Goal: Information Seeking & Learning: Learn about a topic

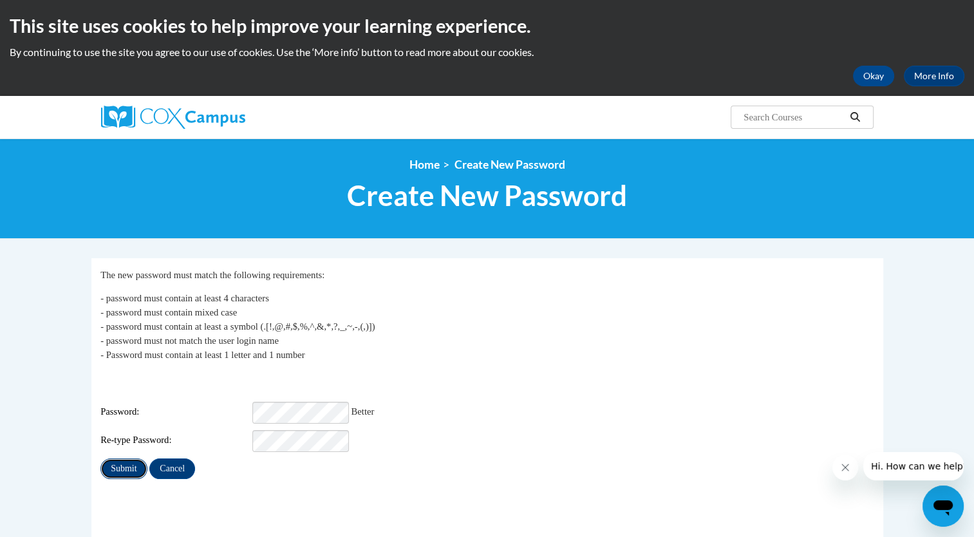
click at [120, 459] on input "Submit" at bounding box center [123, 469] width 46 height 21
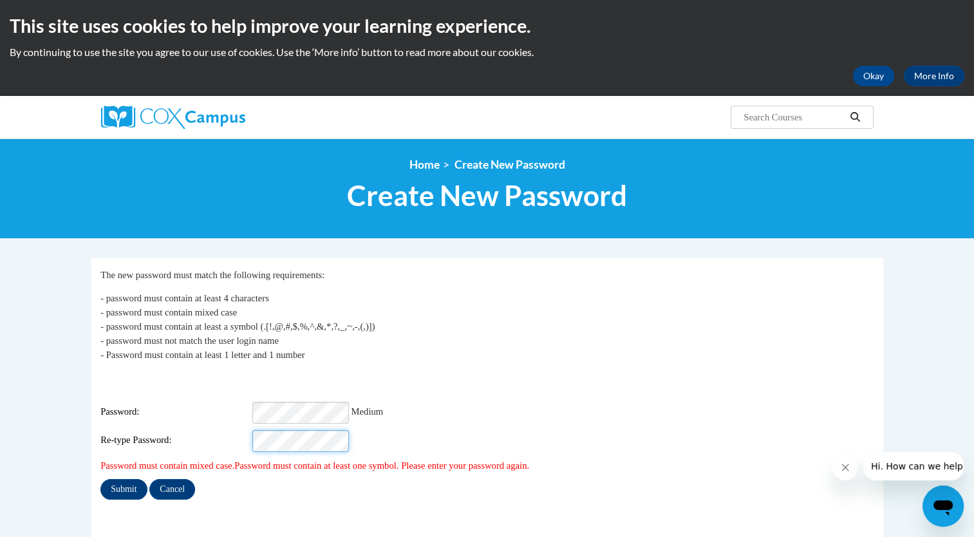
click at [188, 432] on div "Re-type Password:" at bounding box center [487, 441] width 774 height 22
click at [131, 480] on input "Submit" at bounding box center [123, 489] width 46 height 21
click at [245, 402] on div "Password: Medium" at bounding box center [487, 413] width 774 height 22
click at [122, 479] on input "Submit" at bounding box center [123, 489] width 46 height 21
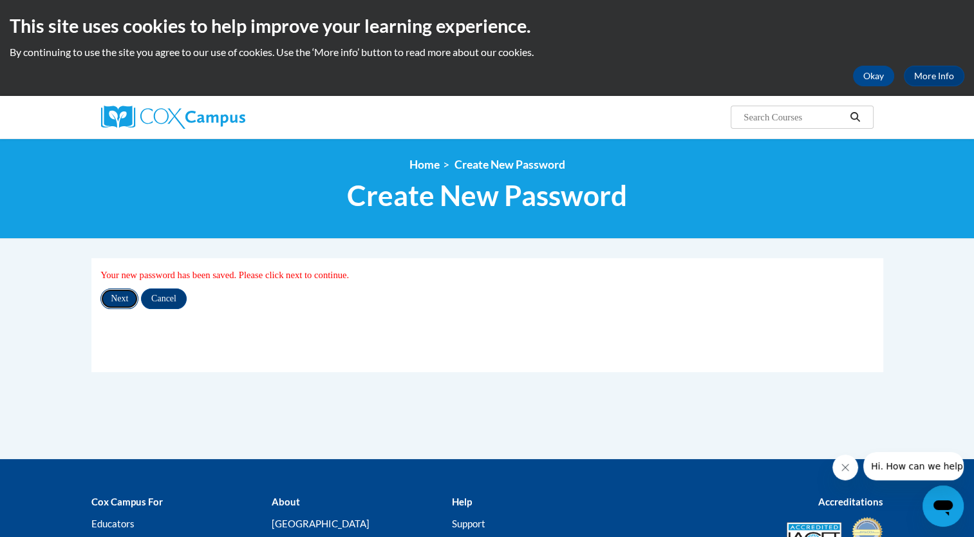
click at [115, 299] on input "Next" at bounding box center [119, 299] width 38 height 21
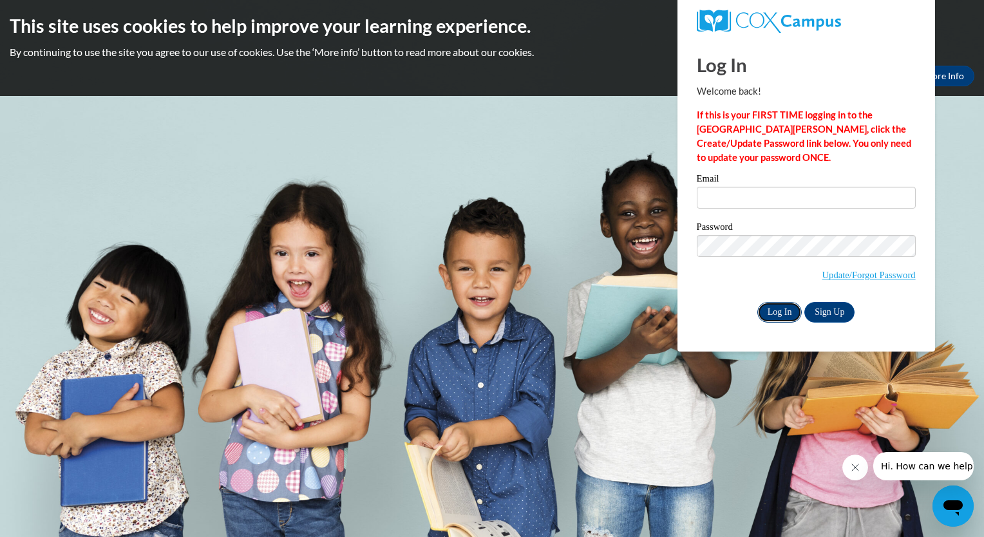
click at [786, 307] on input "Log In" at bounding box center [779, 312] width 45 height 21
click at [734, 197] on input "Email" at bounding box center [806, 198] width 219 height 22
click at [737, 192] on input "Email" at bounding box center [806, 198] width 219 height 22
type input "lidia.ortega@iasmyrna.org"
click at [780, 311] on input "Log In" at bounding box center [779, 312] width 45 height 21
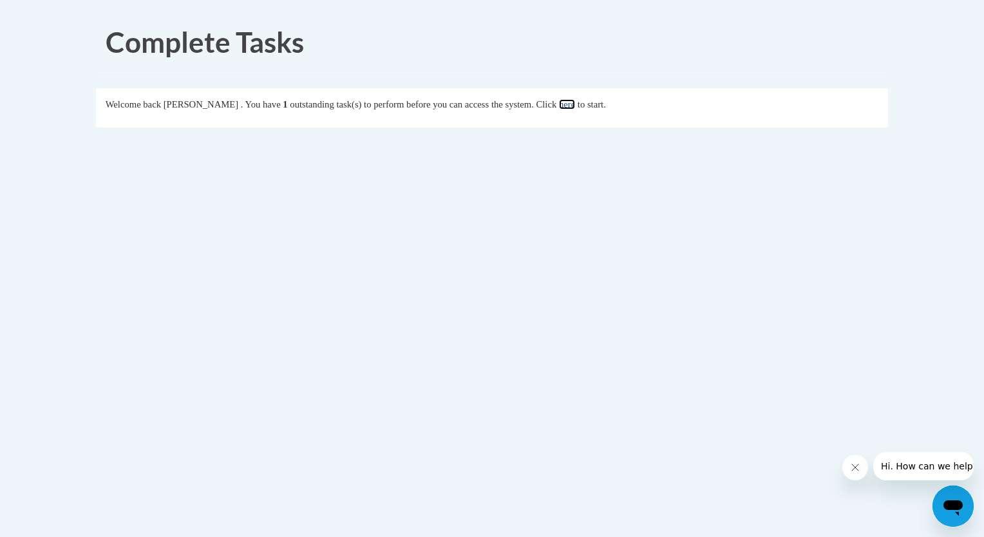
click at [575, 104] on link "here" at bounding box center [567, 104] width 16 height 10
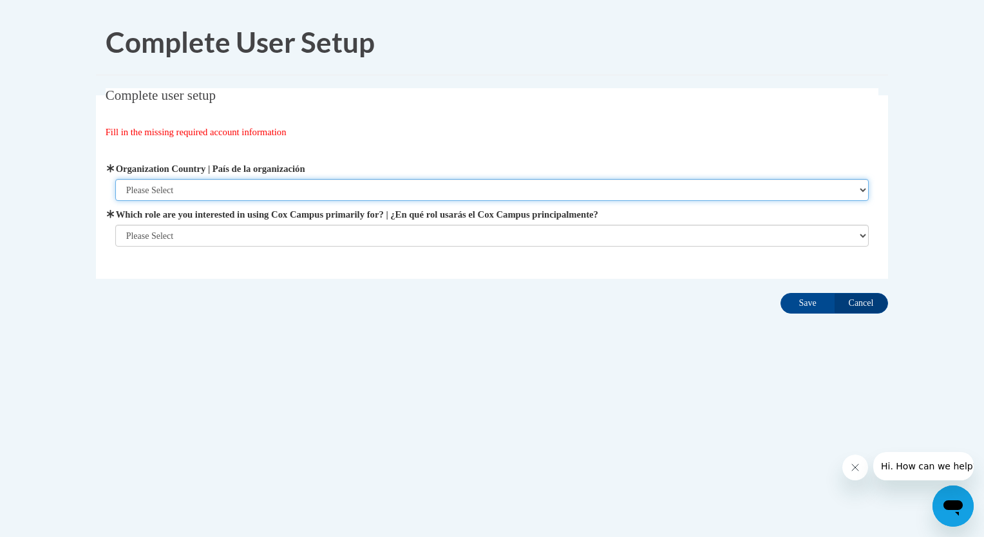
click at [862, 196] on select "Please Select United States | Estados Unidos Outside of the United States | Fue…" at bounding box center [492, 190] width 754 height 22
select select "ad49bcad-a171-4b2e-b99c-48b446064914"
click at [115, 179] on select "Please Select United States | Estados Unidos Outside of the United States | Fue…" at bounding box center [492, 190] width 754 height 22
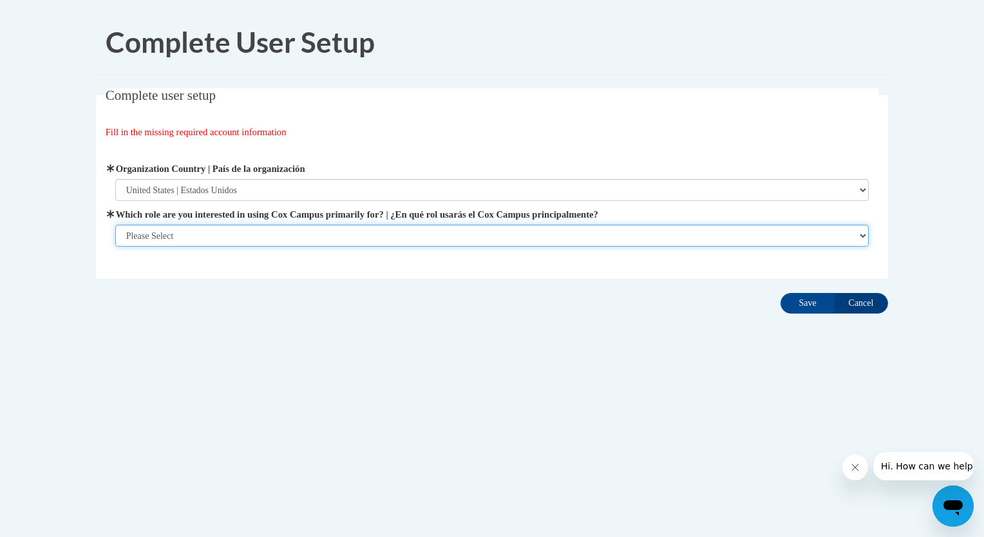
click at [861, 231] on select "Please Select College/University | Colegio/Universidad Community/Nonprofit Part…" at bounding box center [492, 236] width 754 height 22
select select "fbf2d438-af2f-41f8-98f1-81c410e29de3"
click at [115, 247] on select "Please Select College/University | Colegio/Universidad Community/Nonprofit Part…" at bounding box center [492, 236] width 754 height 22
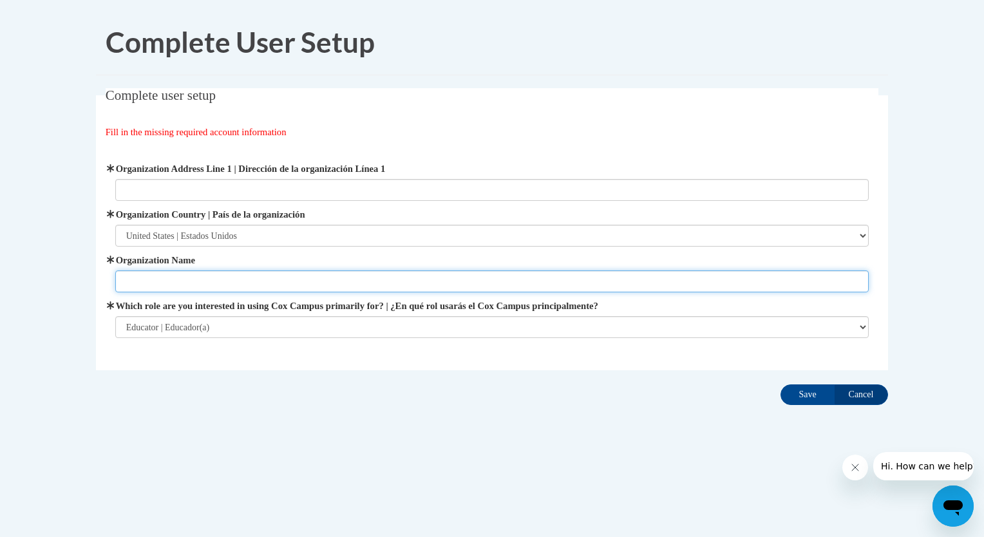
click at [853, 281] on input "Organization Name" at bounding box center [492, 282] width 754 height 22
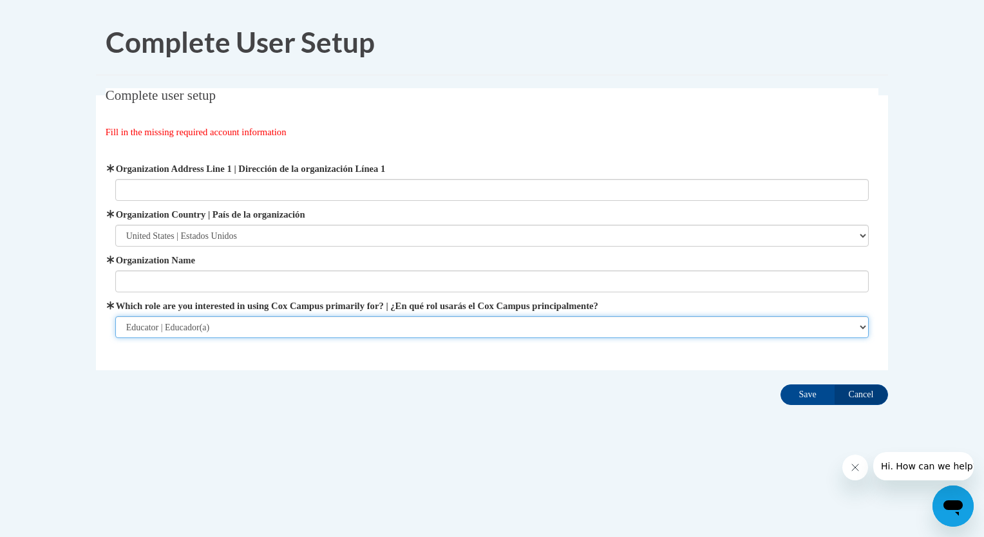
click at [860, 329] on select "Please Select College/University | Colegio/Universidad Community/Nonprofit Part…" at bounding box center [492, 327] width 754 height 22
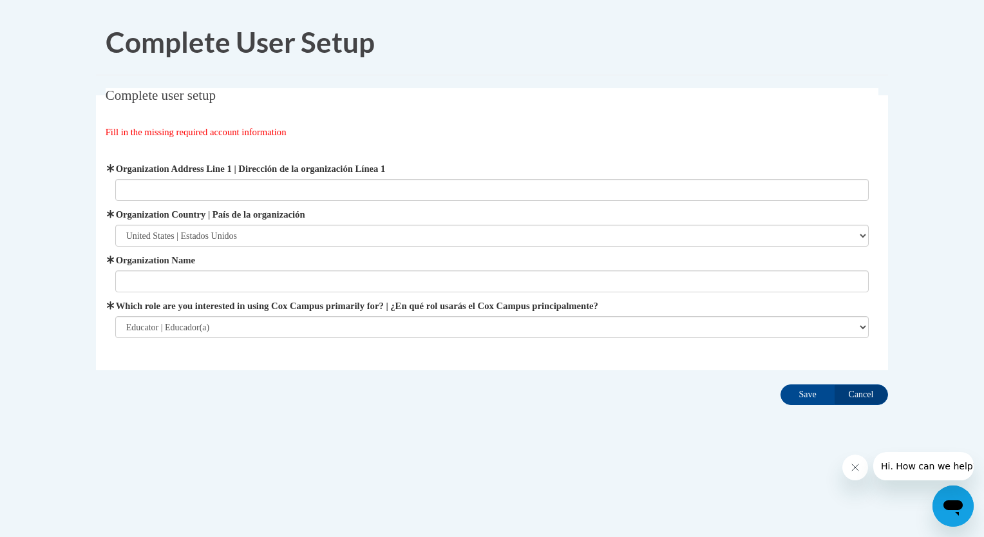
click at [622, 457] on div "Complete User Setup Complete user setup Fill in the missing required account in…" at bounding box center [492, 248] width 812 height 477
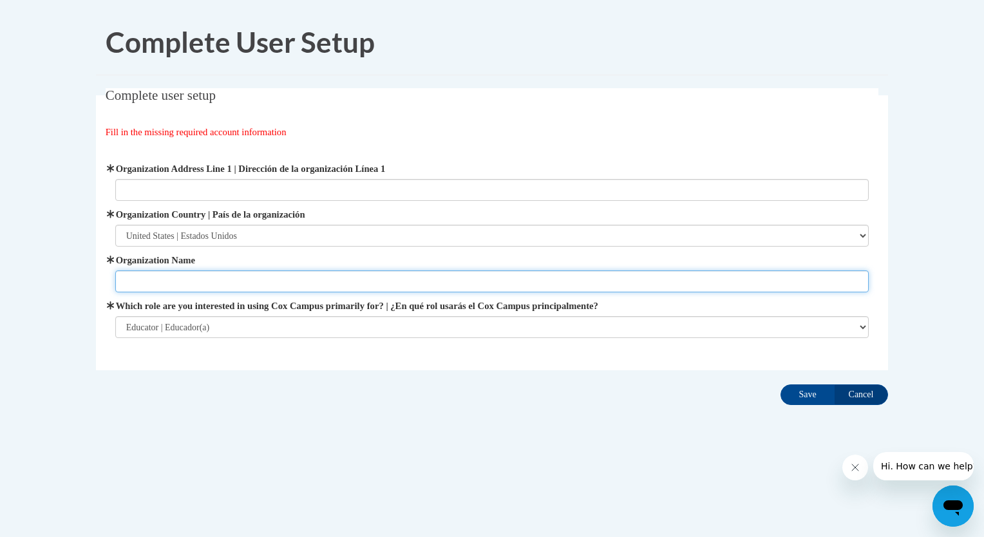
click at [234, 284] on input "Organization Name" at bounding box center [492, 282] width 754 height 22
type input "International Academy of Smyrna"
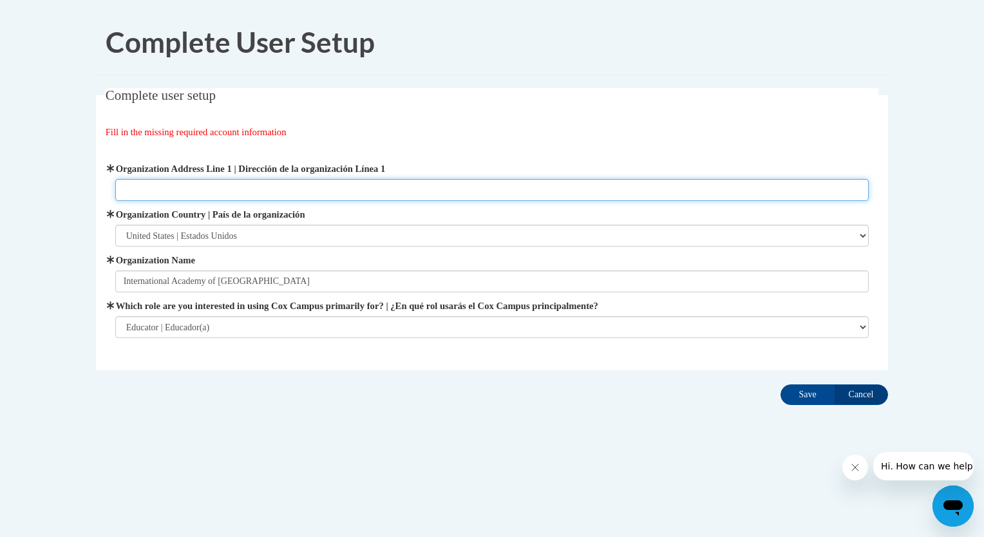
click at [242, 195] on input "Organization Address Line 1 | Dirección de la organización Línea 1" at bounding box center [492, 190] width 754 height 22
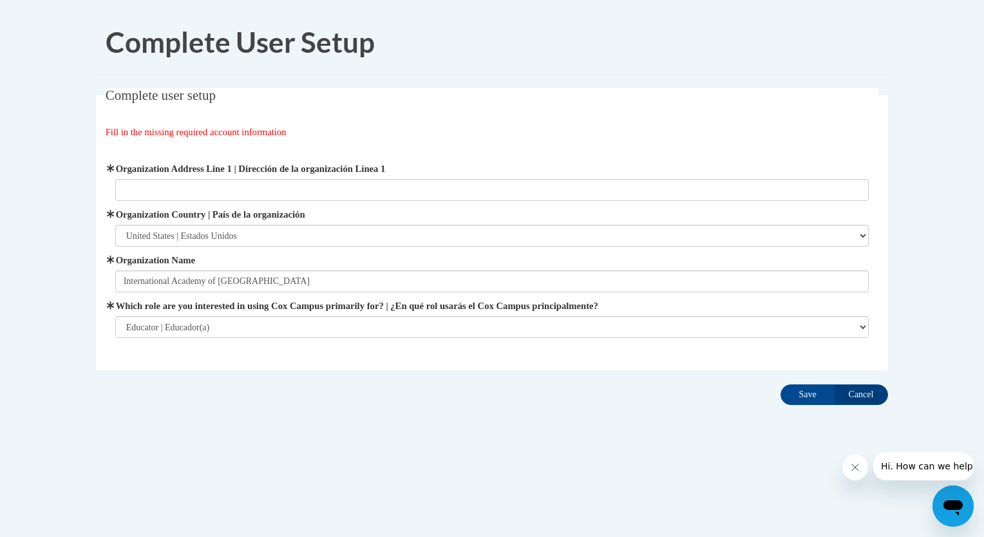
click at [370, 464] on div "Complete User Setup Complete user setup Fill in the missing required account in…" at bounding box center [492, 248] width 812 height 477
click at [250, 176] on span "Organization Address Line 1 | Dirección de la organización Línea 1" at bounding box center [492, 181] width 754 height 39
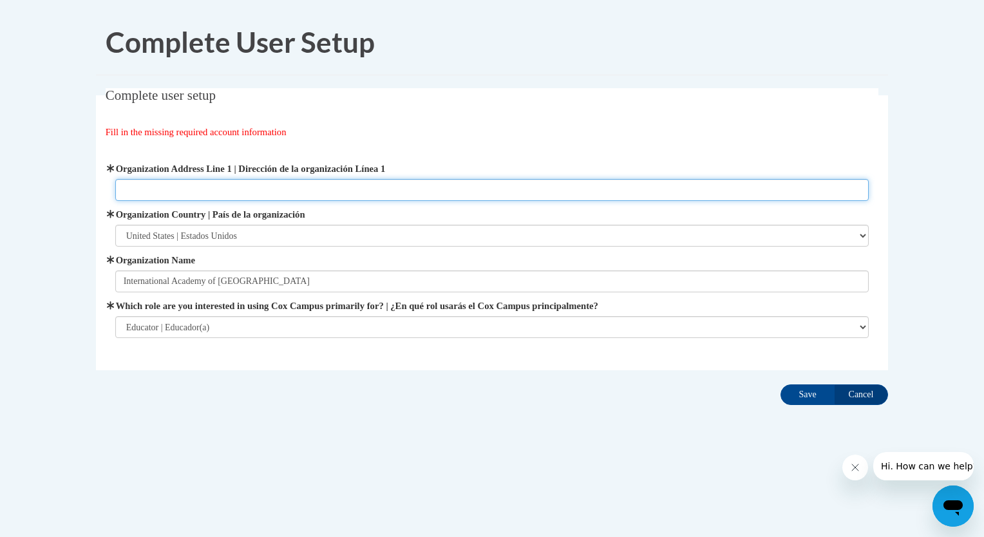
click at [230, 189] on input "Organization Address Line 1 | Dirección de la organización Línea 1" at bounding box center [492, 190] width 754 height 22
type input "s"
click at [274, 195] on input "Organization Address Line 1 | Dirección de la organización Línea 1" at bounding box center [492, 190] width 754 height 22
click at [276, 195] on input "Organization Address Line 1 | Dirección de la organización Línea 1" at bounding box center [492, 190] width 754 height 22
paste input "2144 S Cobb Dr SE, Smyrna,"
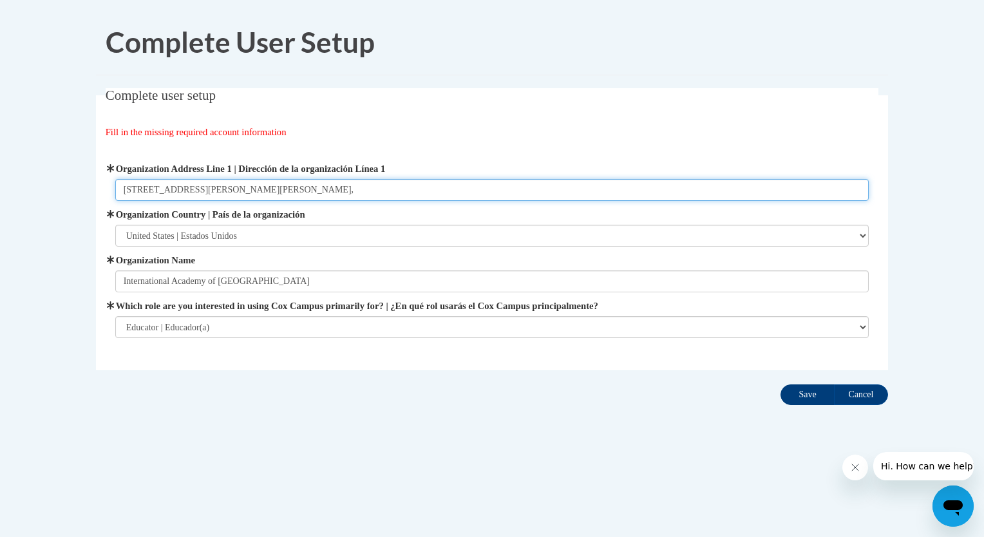
type input "2144 S Cobb Dr SE, Smyrna,"
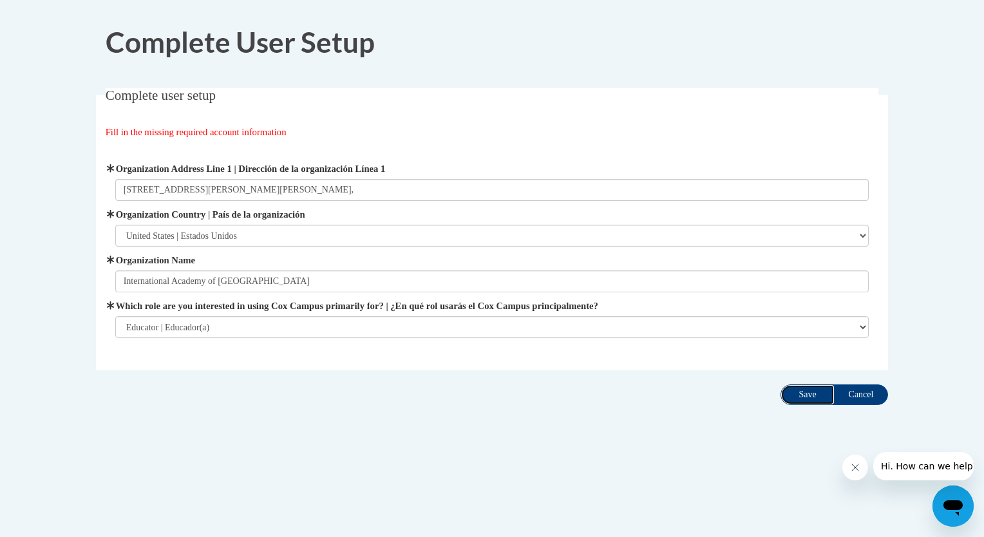
click at [801, 392] on input "Save" at bounding box center [808, 395] width 54 height 21
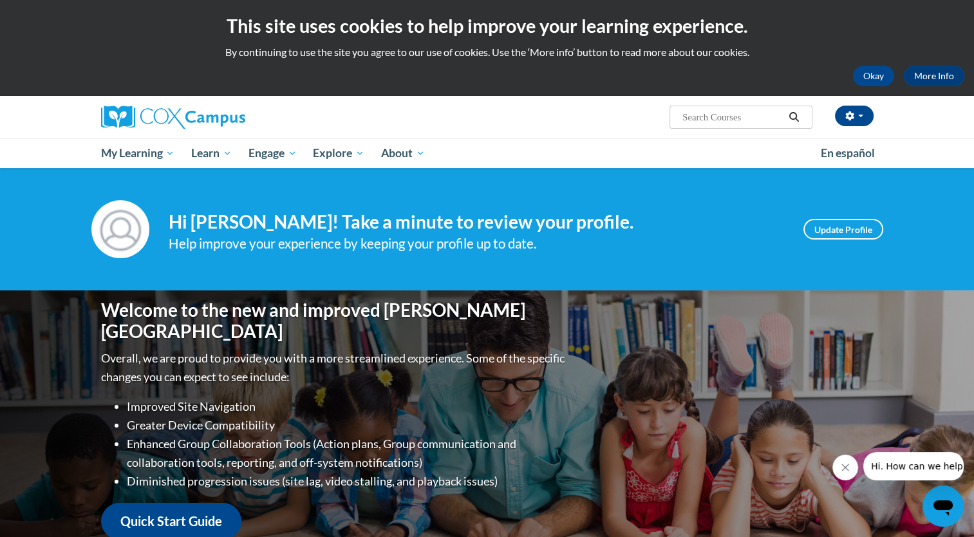
click at [732, 124] on input "Search..." at bounding box center [732, 116] width 103 height 15
type input "vocabulary course"
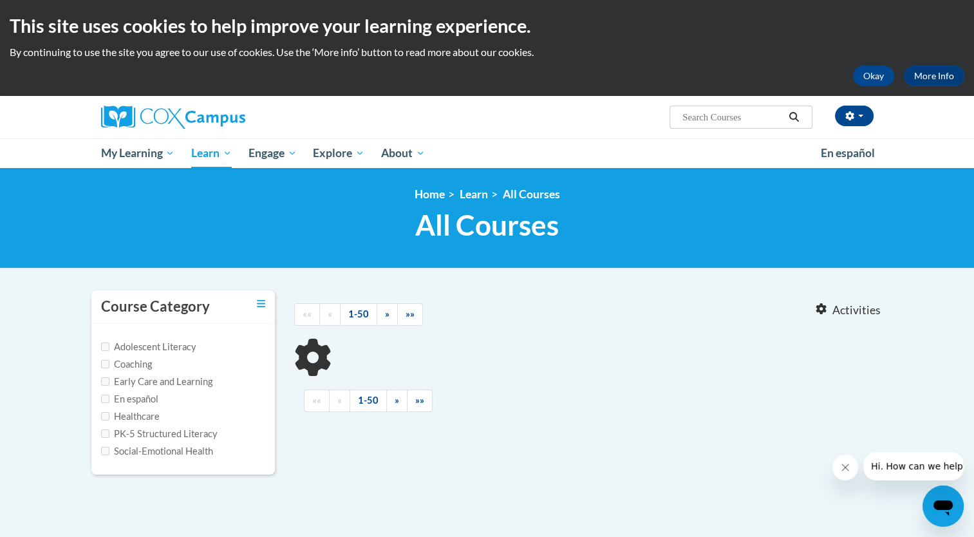
type input "vocabulary course"
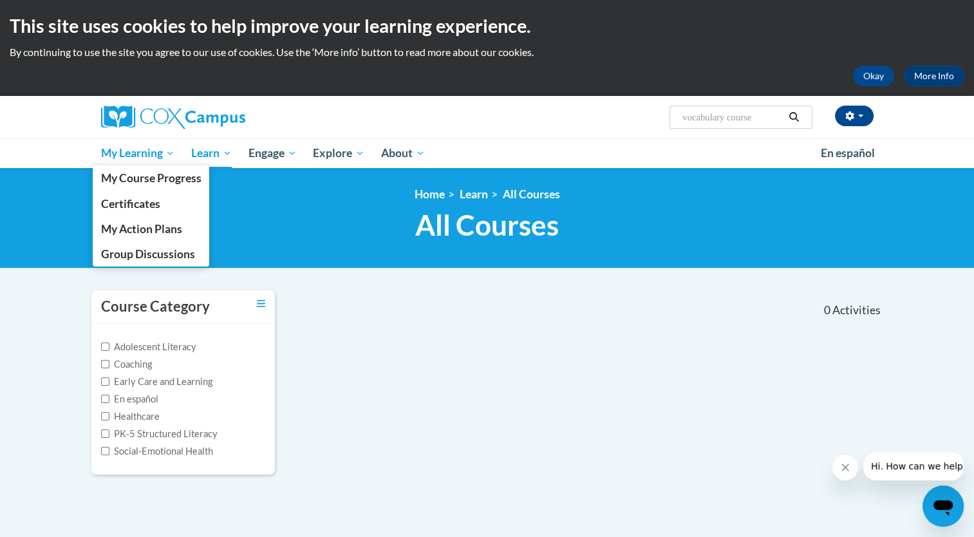
click at [144, 147] on span "My Learning" at bounding box center [137, 153] width 74 height 15
click at [160, 176] on span "My Course Progress" at bounding box center [150, 178] width 100 height 14
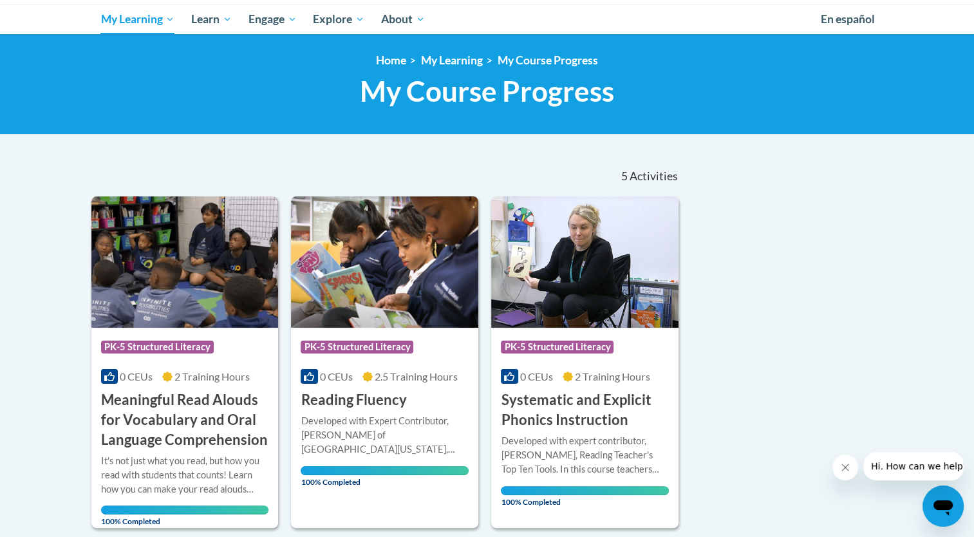
scroll to position [119, 0]
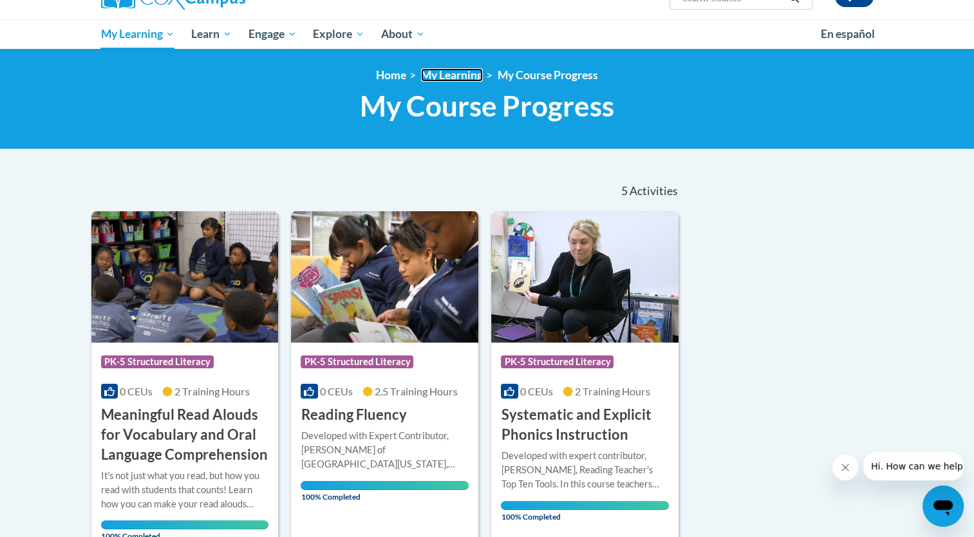
click at [456, 75] on link "My Learning" at bounding box center [452, 75] width 62 height 14
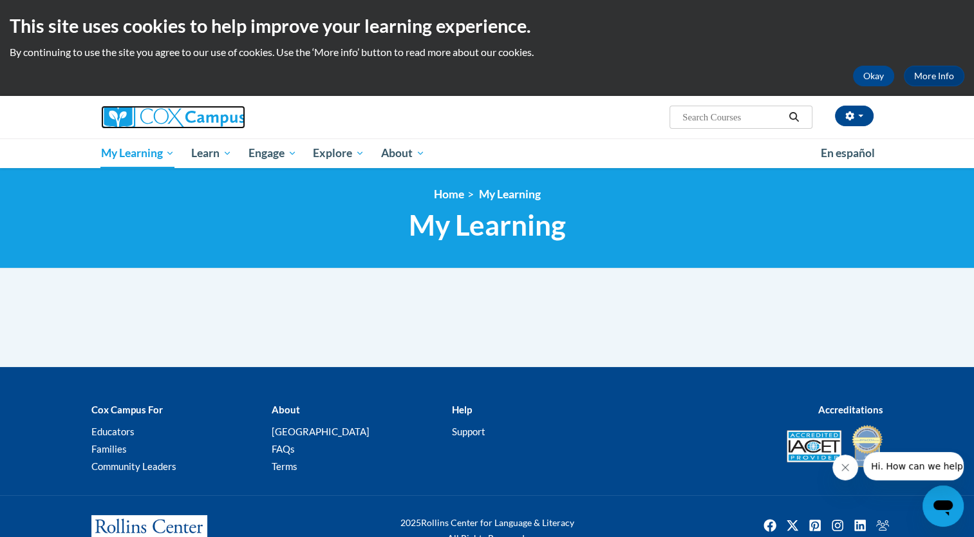
click at [155, 117] on img at bounding box center [173, 117] width 144 height 23
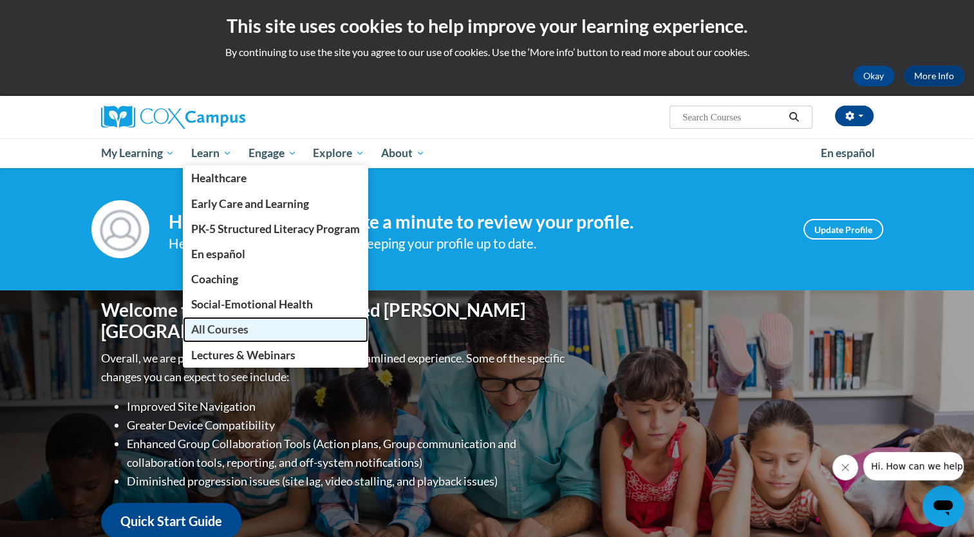
click at [223, 333] on span "All Courses" at bounding box center [219, 330] width 57 height 14
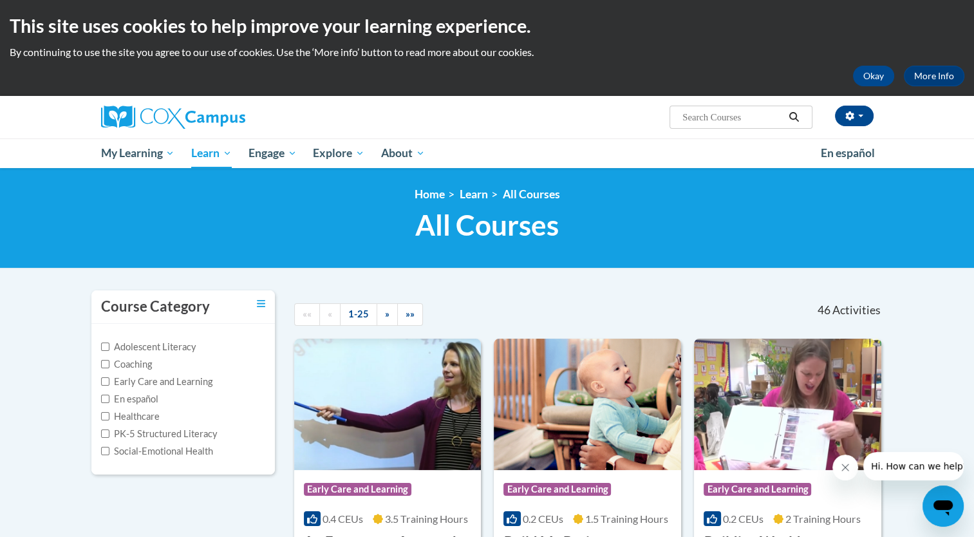
click at [742, 106] on span "Search Search..." at bounding box center [741, 117] width 142 height 23
click at [731, 113] on input "Search..." at bounding box center [732, 116] width 103 height 15
type input "vocabulary"
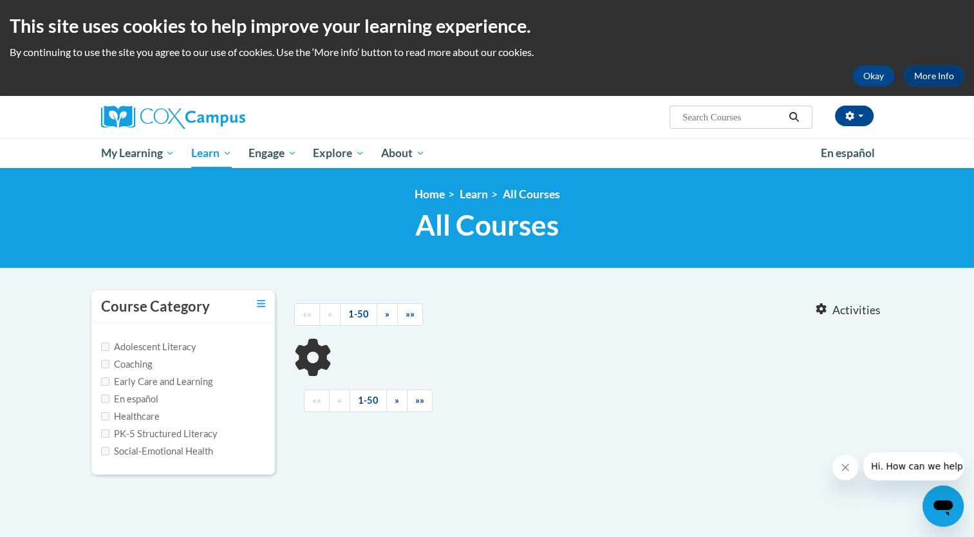
type input "vocabulary"
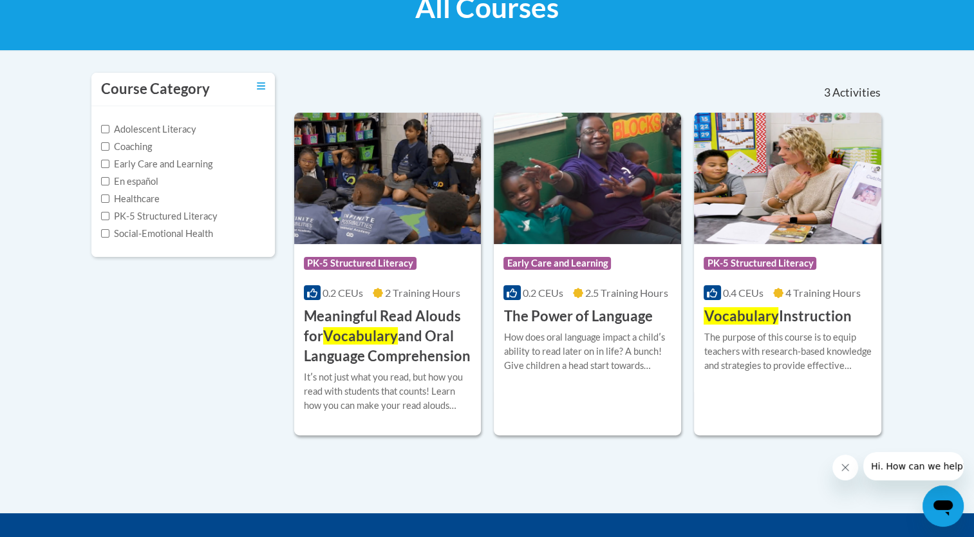
scroll to position [229, 0]
